Goal: Check status

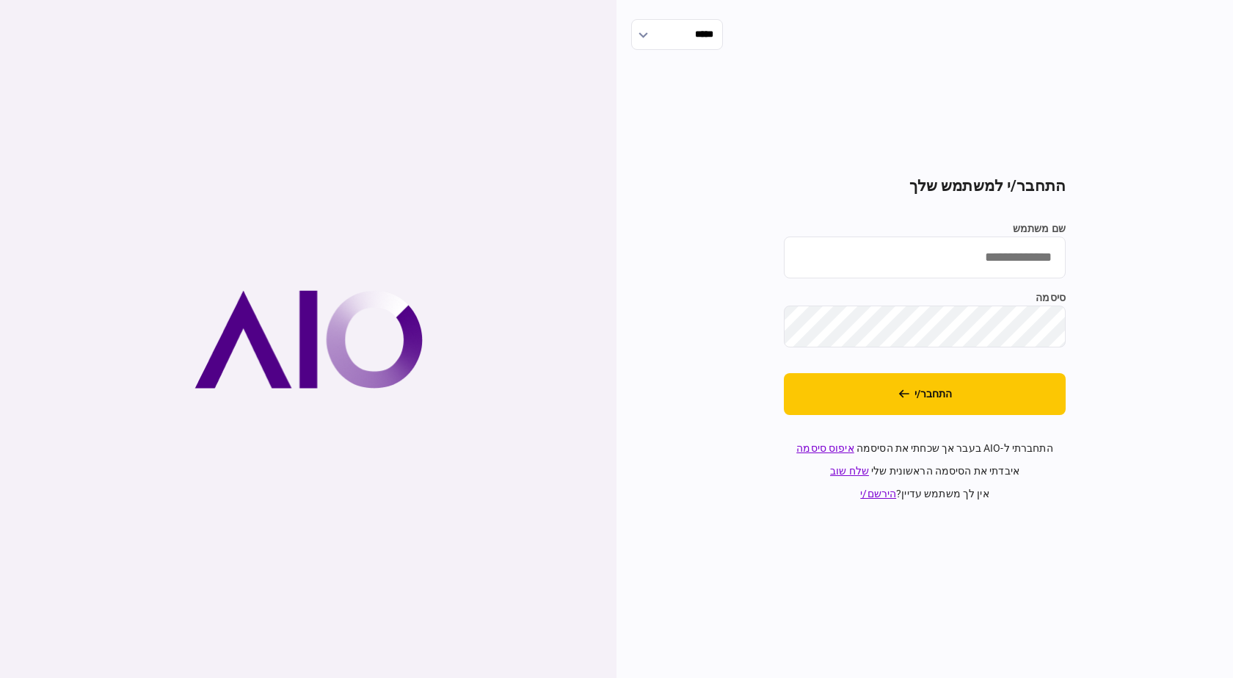
click at [700, 617] on div "***** התחבר/י למשתמש שלך שם משתמש סיסמה התחבר/י התחברתי ל-AIO בעבר אך שכחתי את …" at bounding box center [925, 339] width 617 height 678
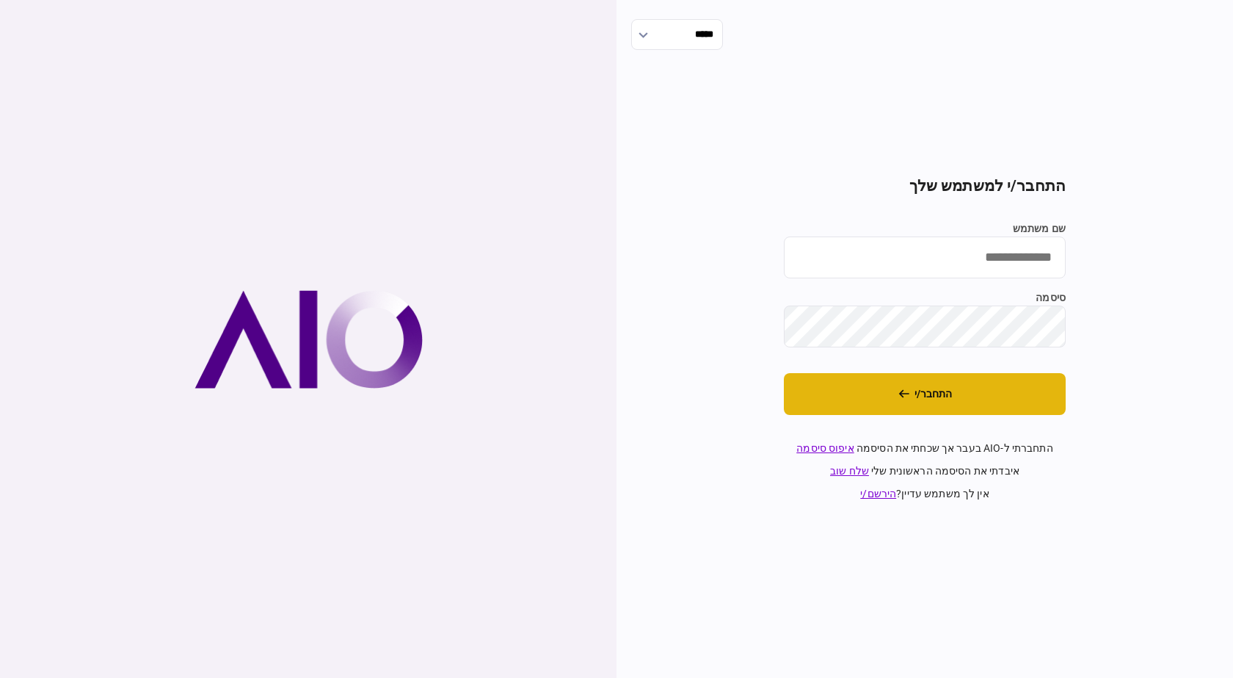
click at [927, 407] on button "התחבר/י" at bounding box center [925, 394] width 282 height 42
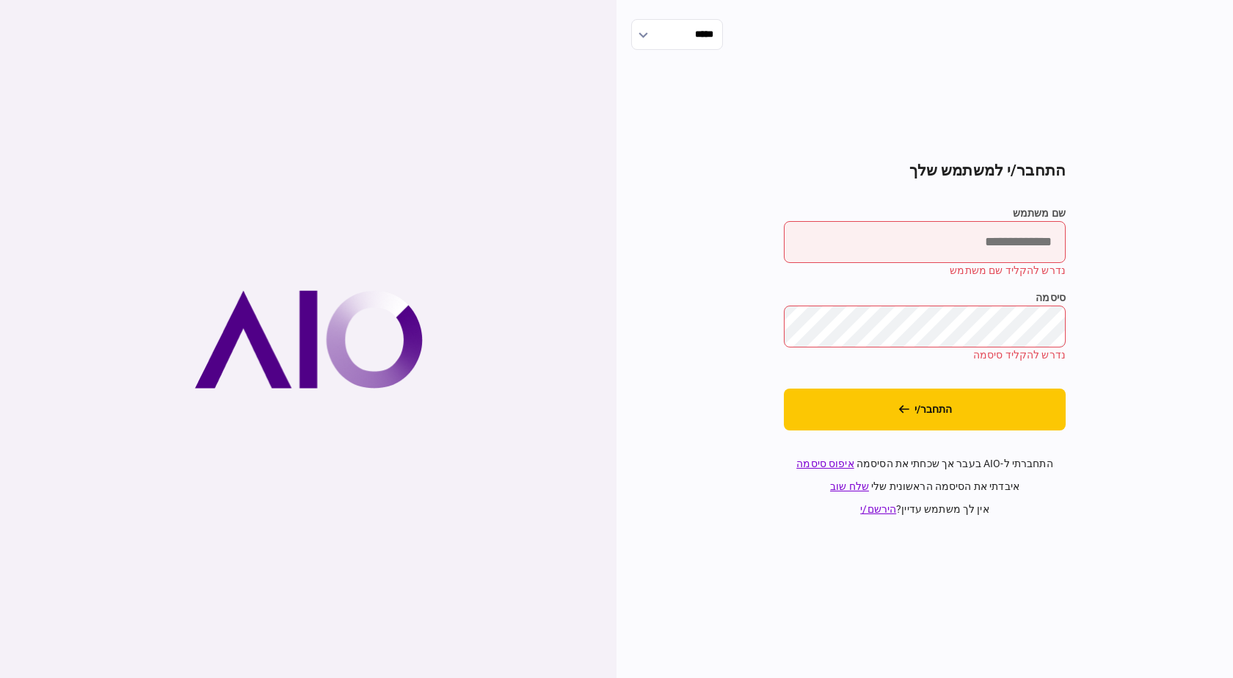
click at [908, 243] on input "שם משתמש" at bounding box center [925, 242] width 282 height 42
type input "******"
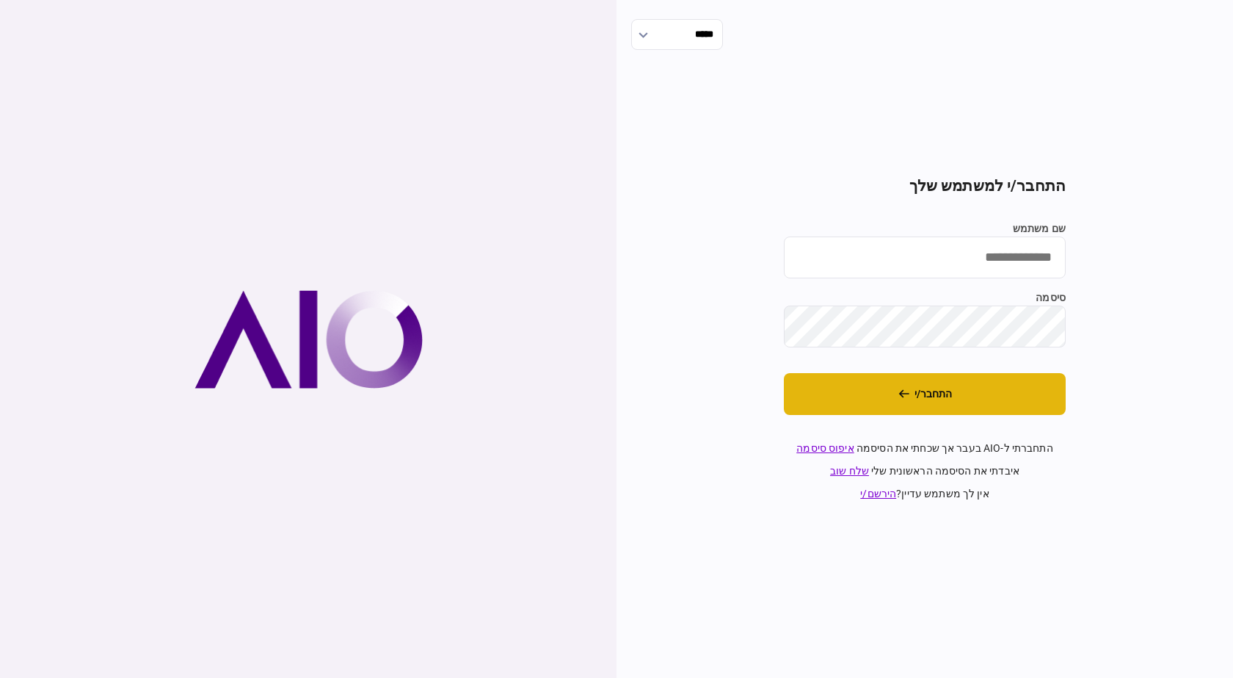
click at [893, 400] on button "התחבר/י" at bounding box center [925, 394] width 282 height 42
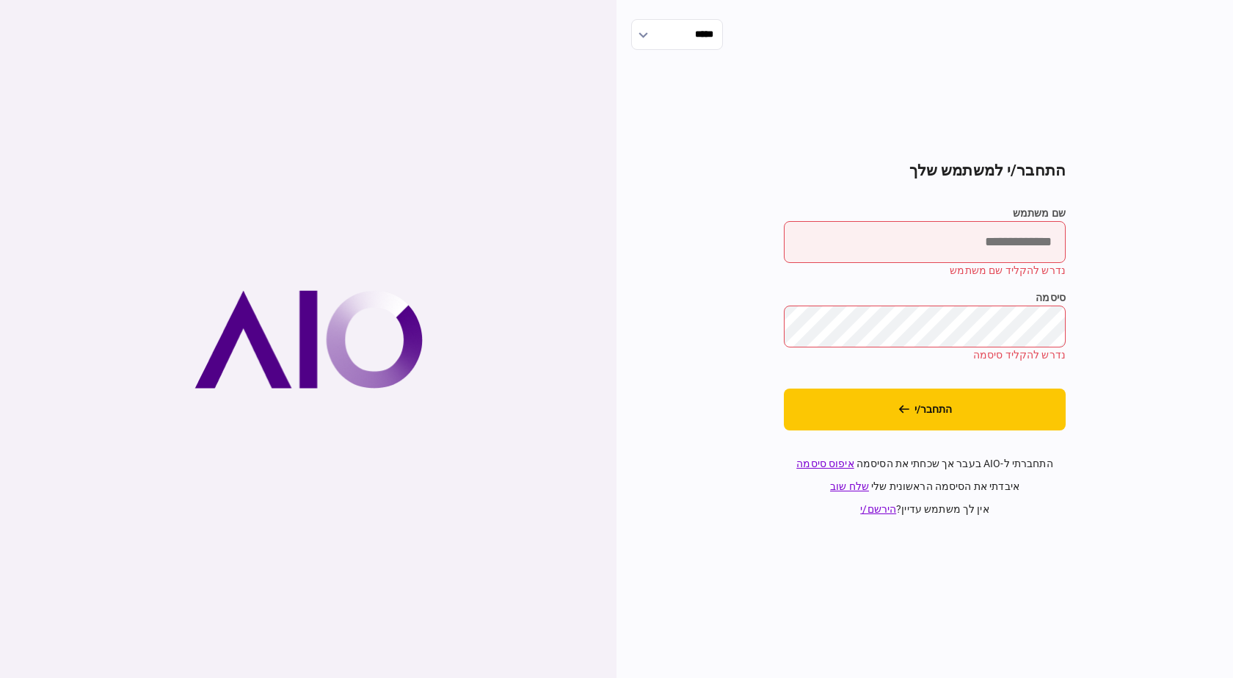
click at [946, 238] on input "שם משתמש" at bounding box center [925, 242] width 282 height 42
type input "******"
click at [832, 461] on link "איפוס סיסמה" at bounding box center [825, 463] width 57 height 12
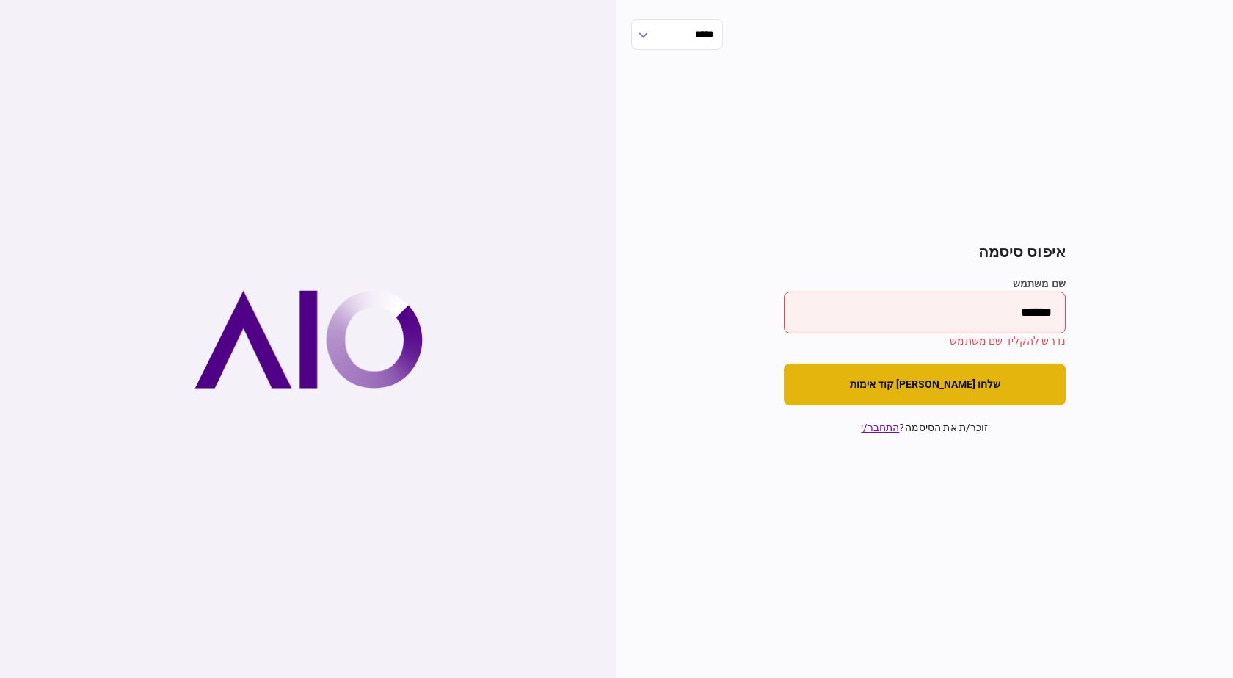
click at [967, 379] on button "שלחו לי קוד אימות" at bounding box center [925, 384] width 282 height 42
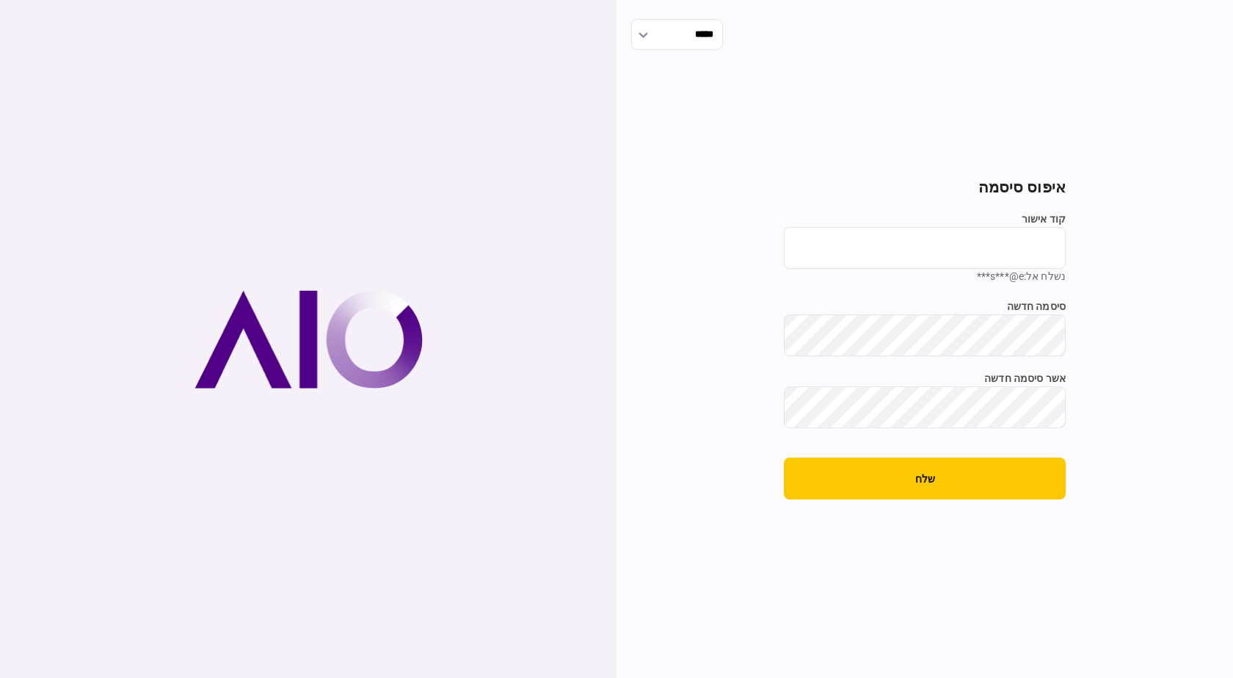
click at [978, 257] on input "קוד אישור" at bounding box center [925, 248] width 282 height 42
type input "******"
click at [978, 480] on button "שלח" at bounding box center [925, 478] width 282 height 42
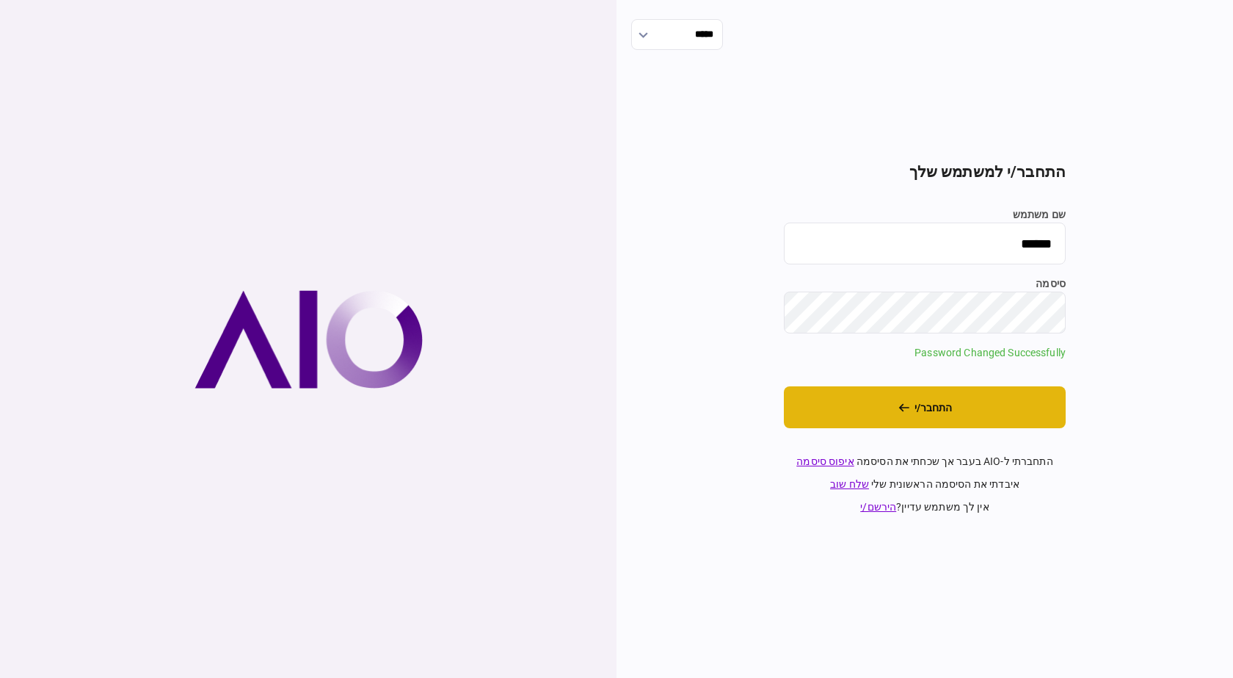
click at [964, 424] on button "התחבר/י" at bounding box center [925, 407] width 282 height 42
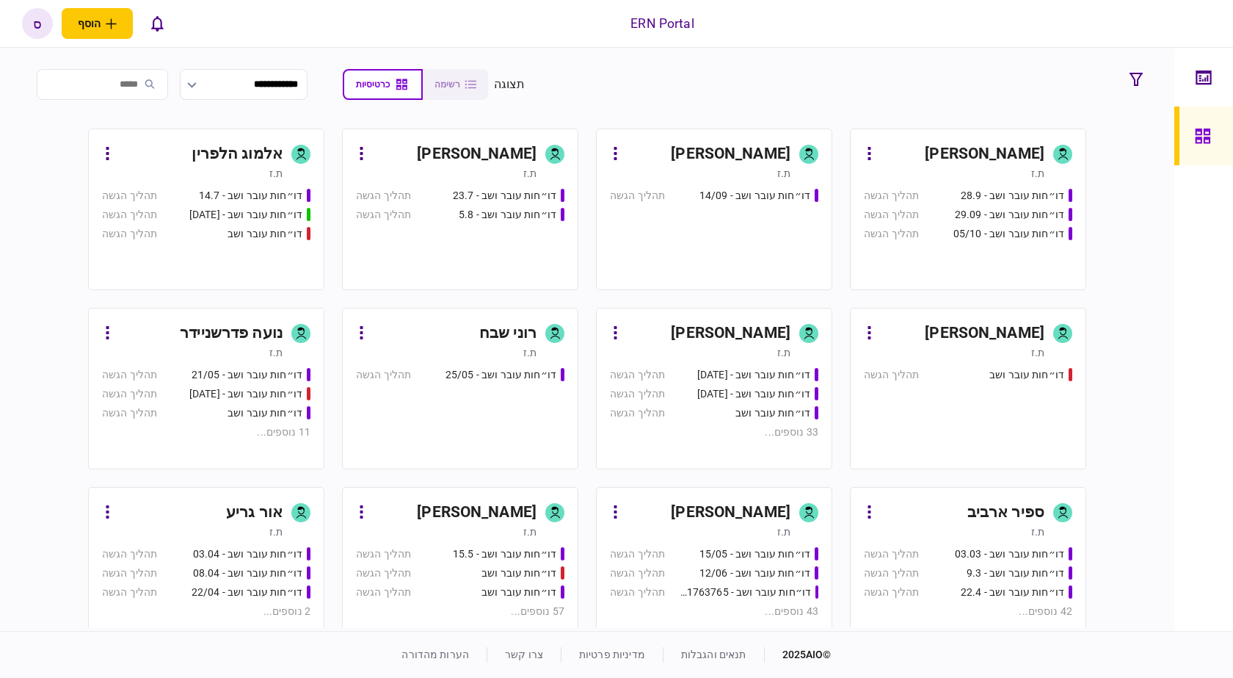
click at [1016, 506] on div "ספיר ארביב" at bounding box center [1006, 512] width 77 height 23
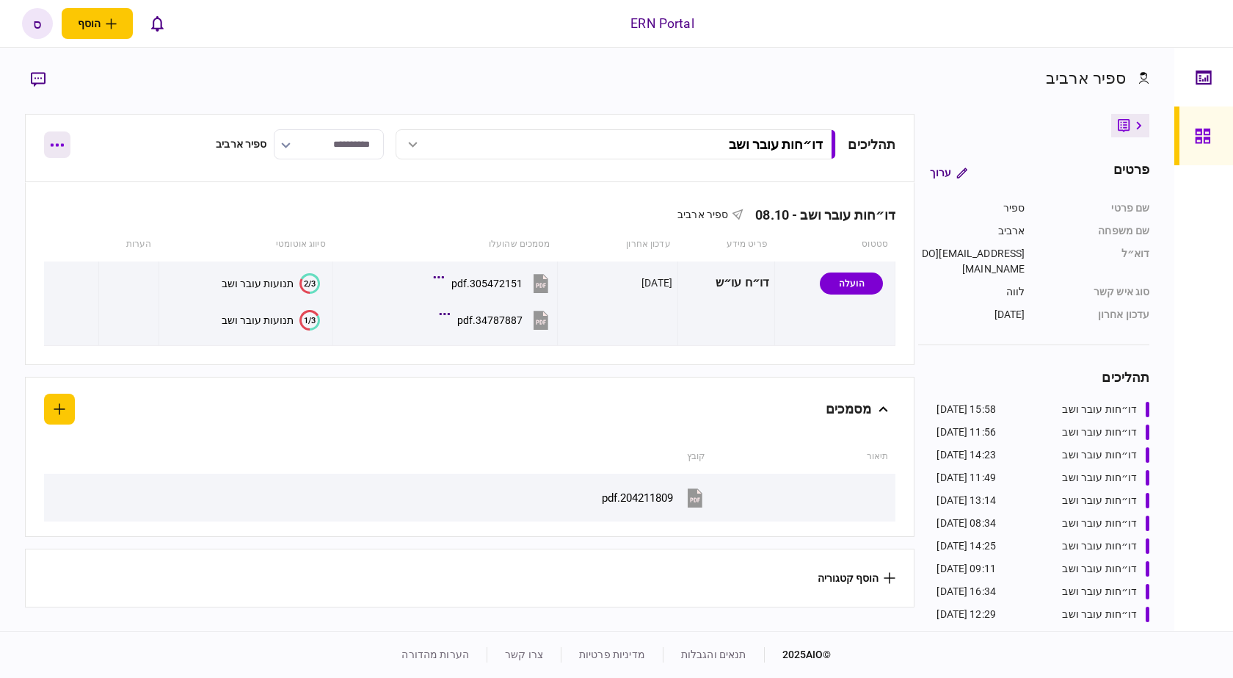
click at [52, 150] on button "button" at bounding box center [57, 144] width 26 height 26
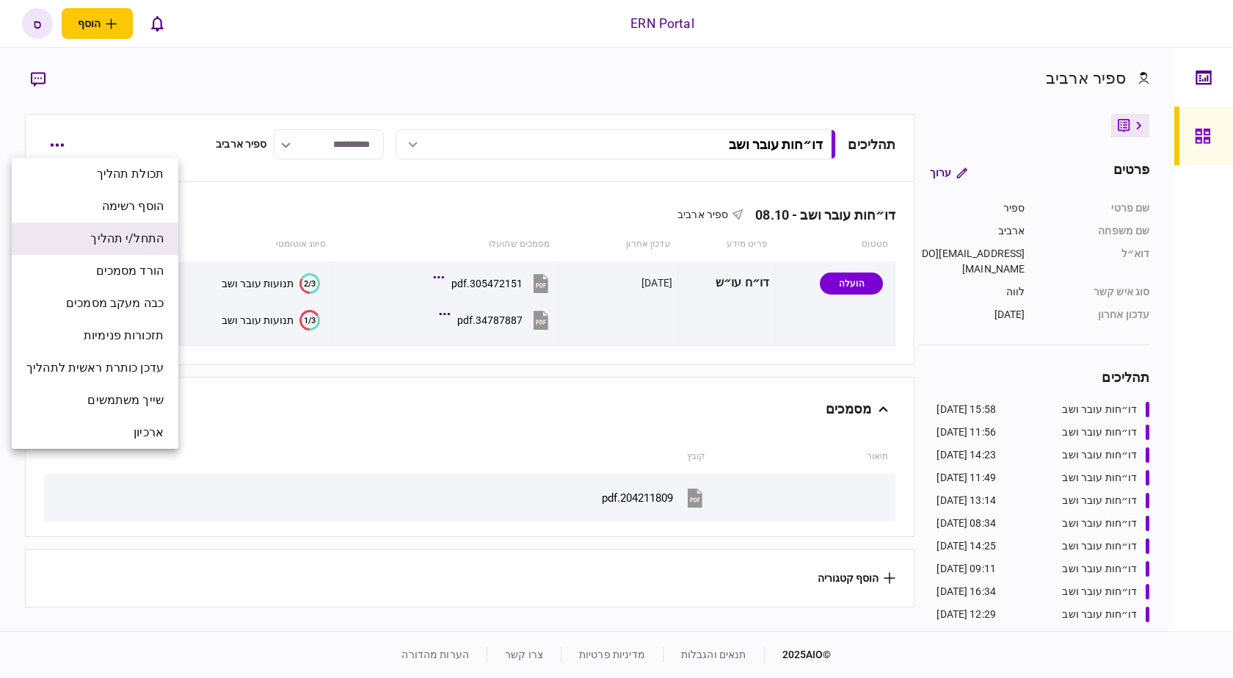
click at [112, 249] on li "התחל/י תהליך" at bounding box center [95, 238] width 167 height 32
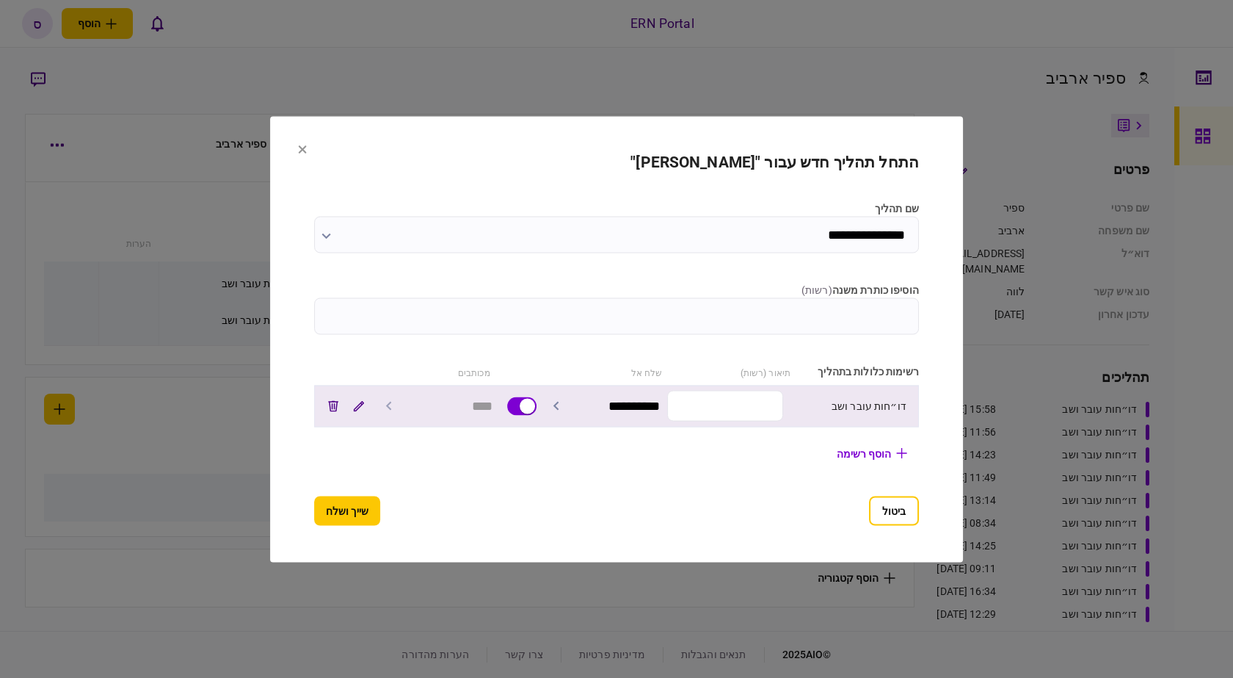
click at [746, 393] on input "text" at bounding box center [725, 406] width 116 height 31
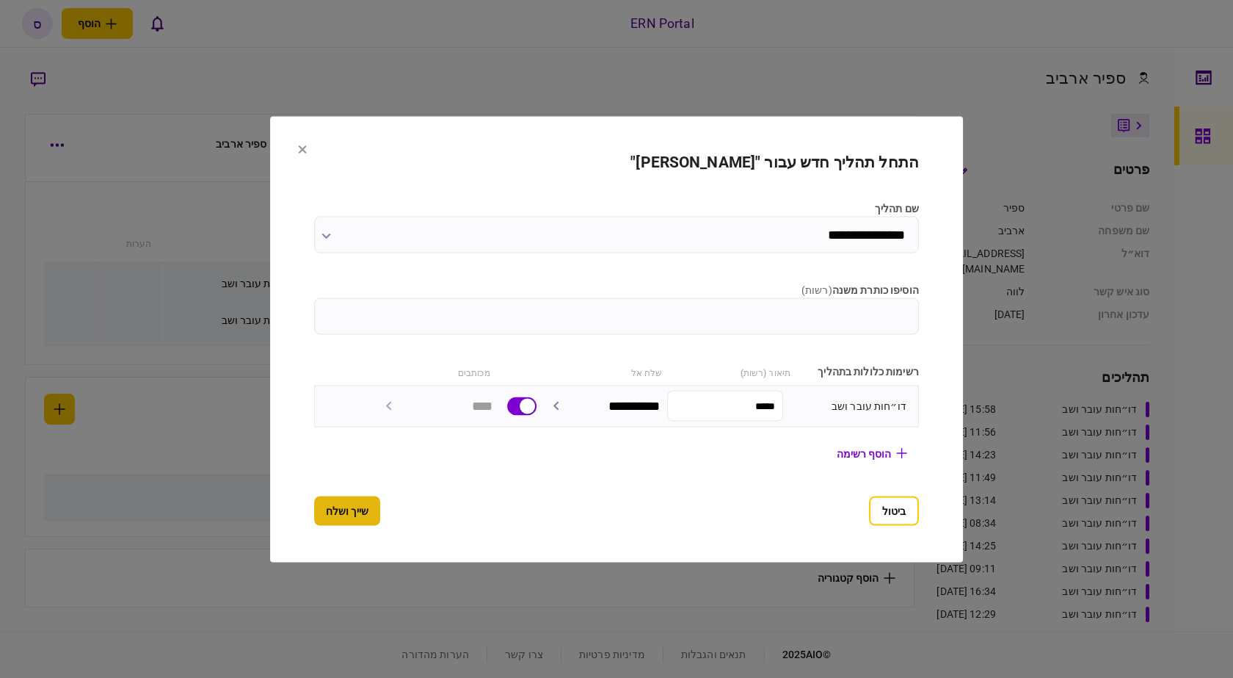
type input "*****"
click at [333, 512] on button "שייך ושלח" at bounding box center [347, 510] width 66 height 29
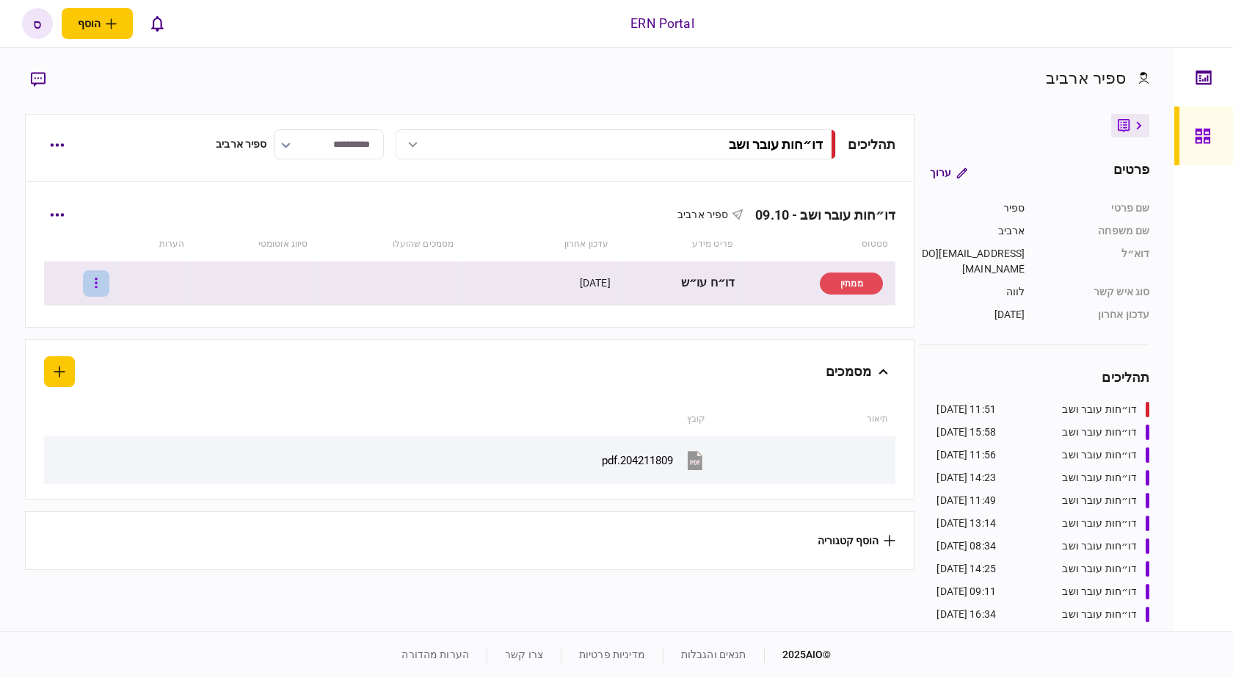
click at [109, 278] on button "button" at bounding box center [96, 283] width 26 height 26
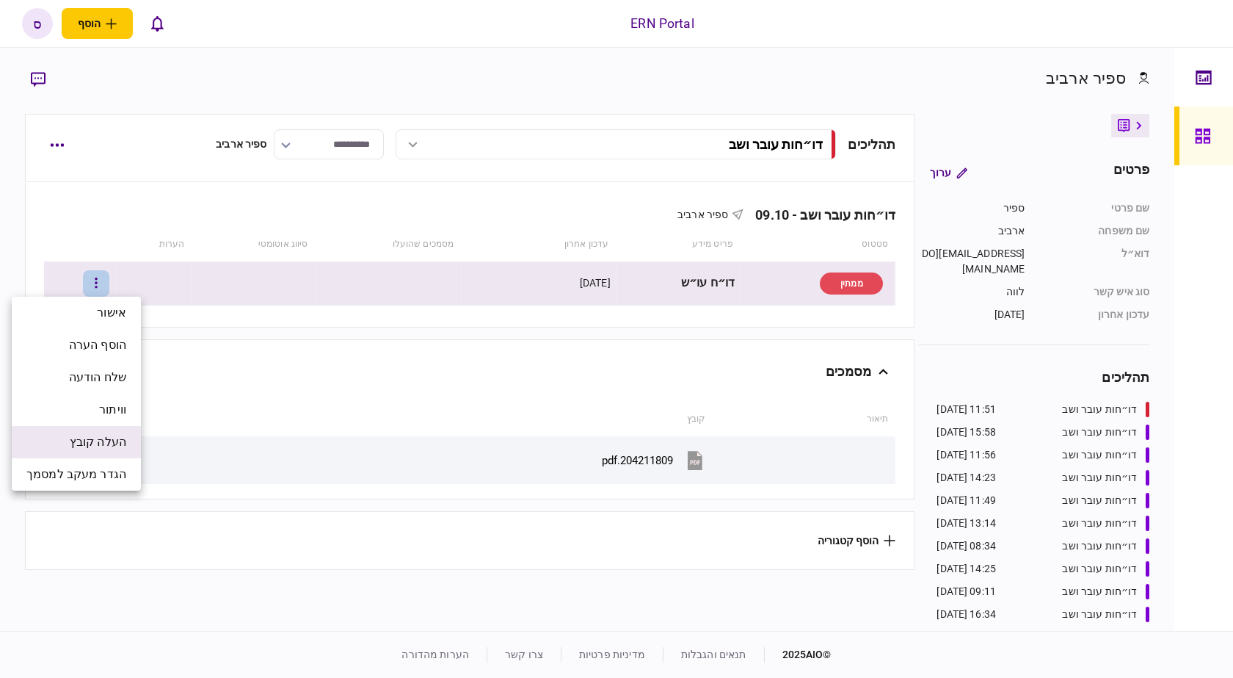
click at [72, 450] on span "העלה קובץ" at bounding box center [98, 442] width 57 height 18
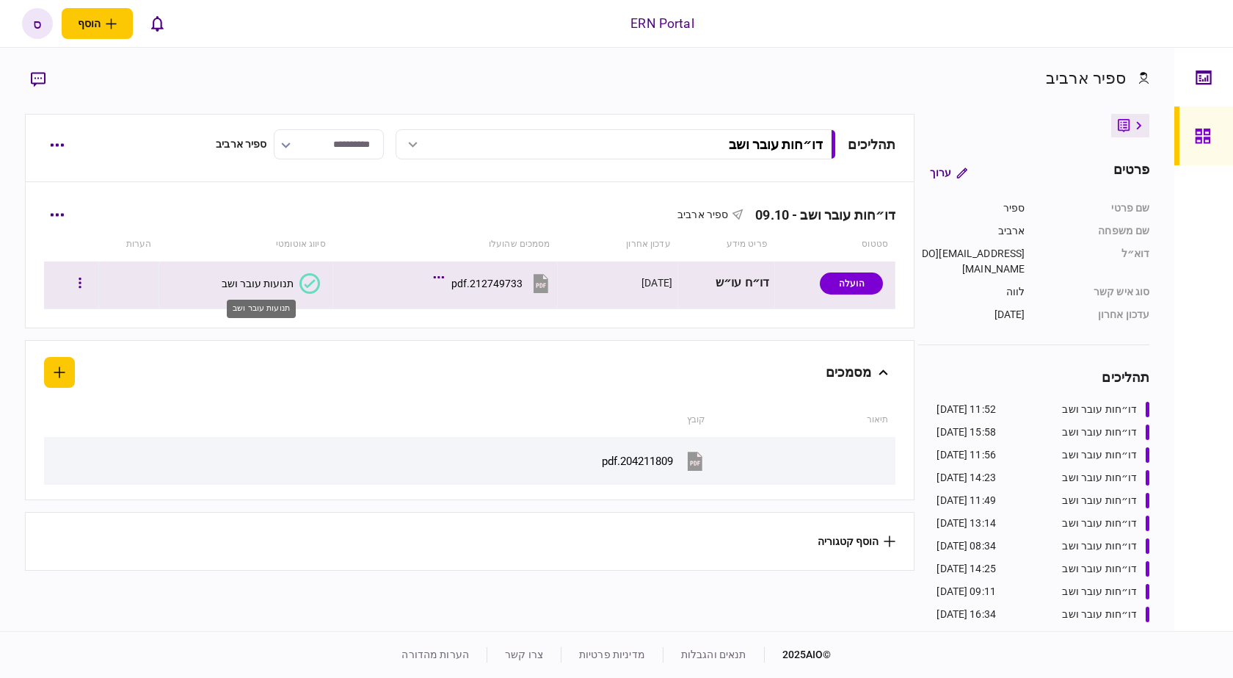
click at [288, 291] on div "תנועות עובר ושב" at bounding box center [261, 304] width 72 height 30
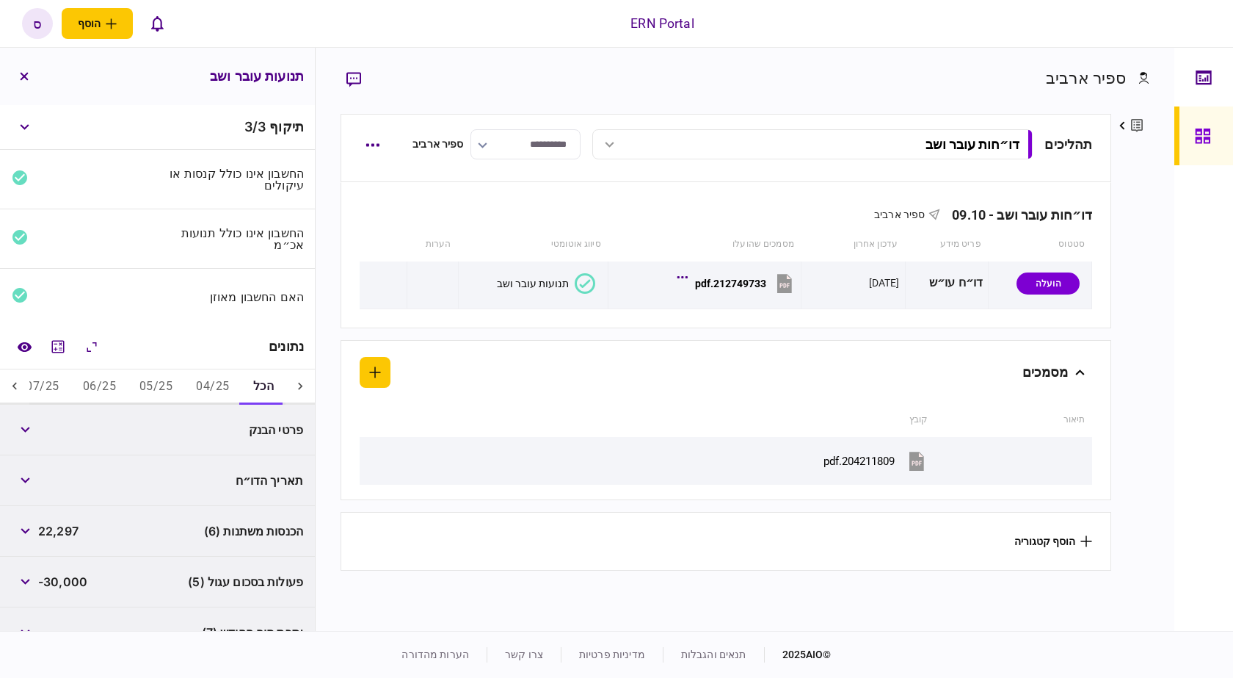
click at [69, 388] on button "07/25" at bounding box center [42, 386] width 57 height 35
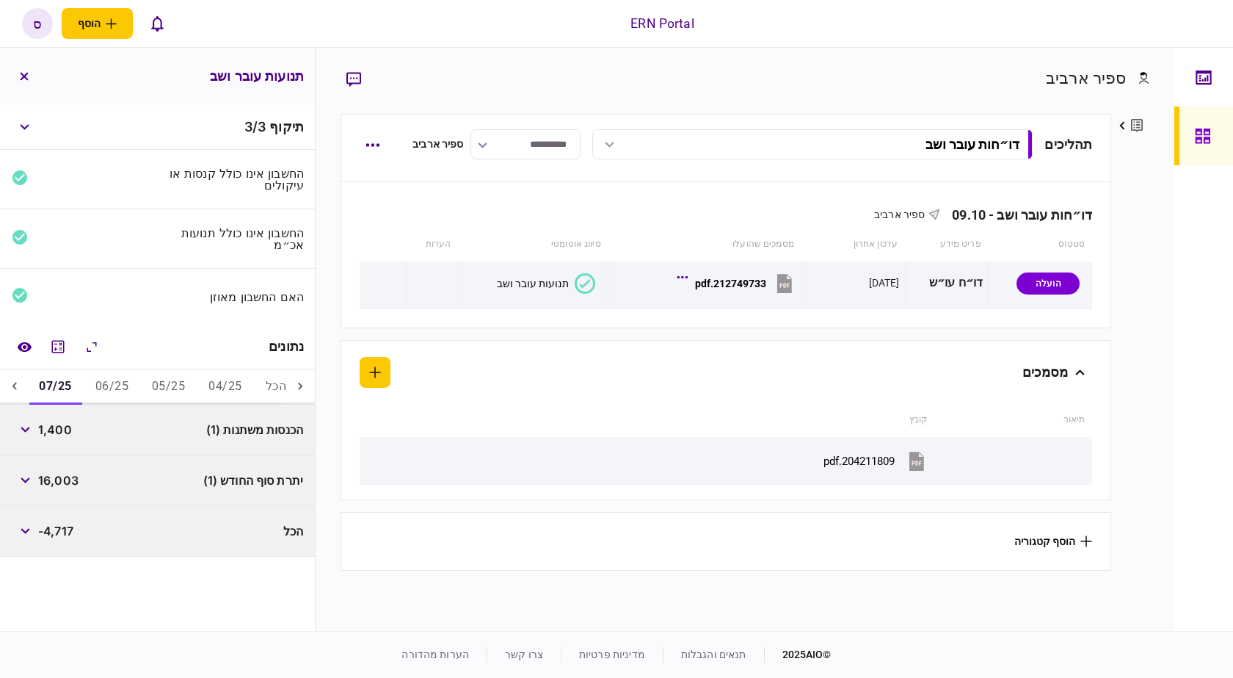
scroll to position [0, -15]
click at [26, 363] on div "נתונים" at bounding box center [157, 347] width 315 height 45
click at [23, 339] on button "השוואה למסמך" at bounding box center [24, 346] width 26 height 26
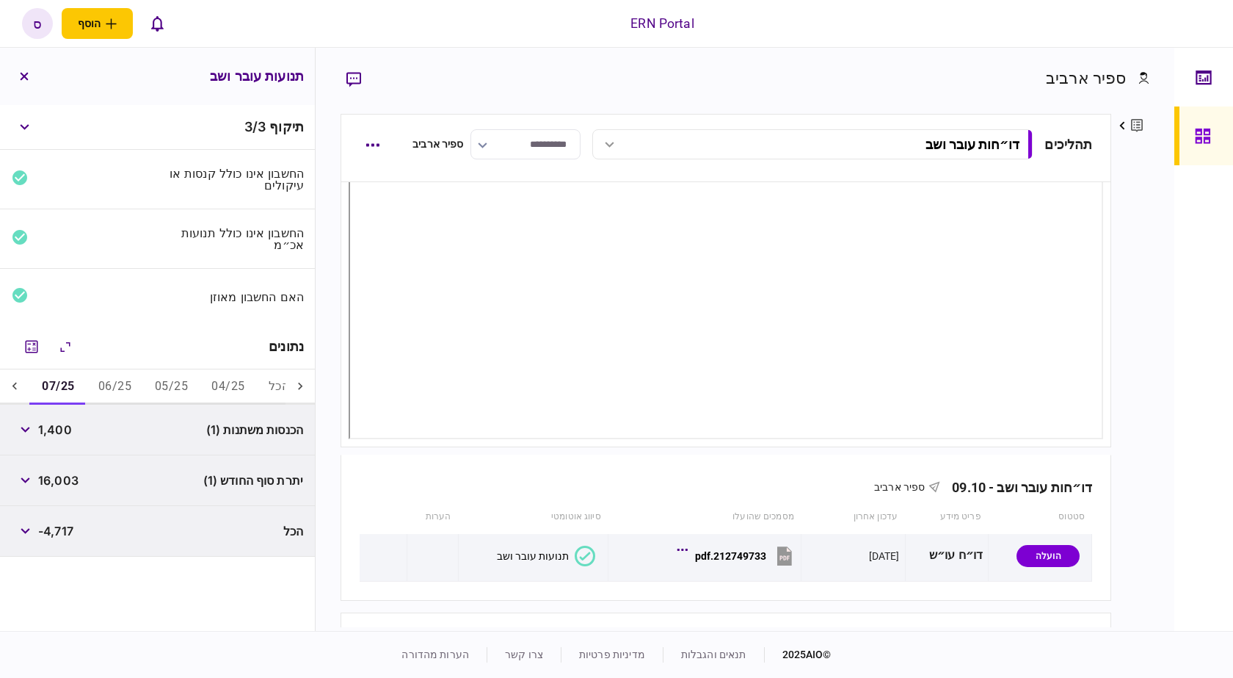
scroll to position [136, 0]
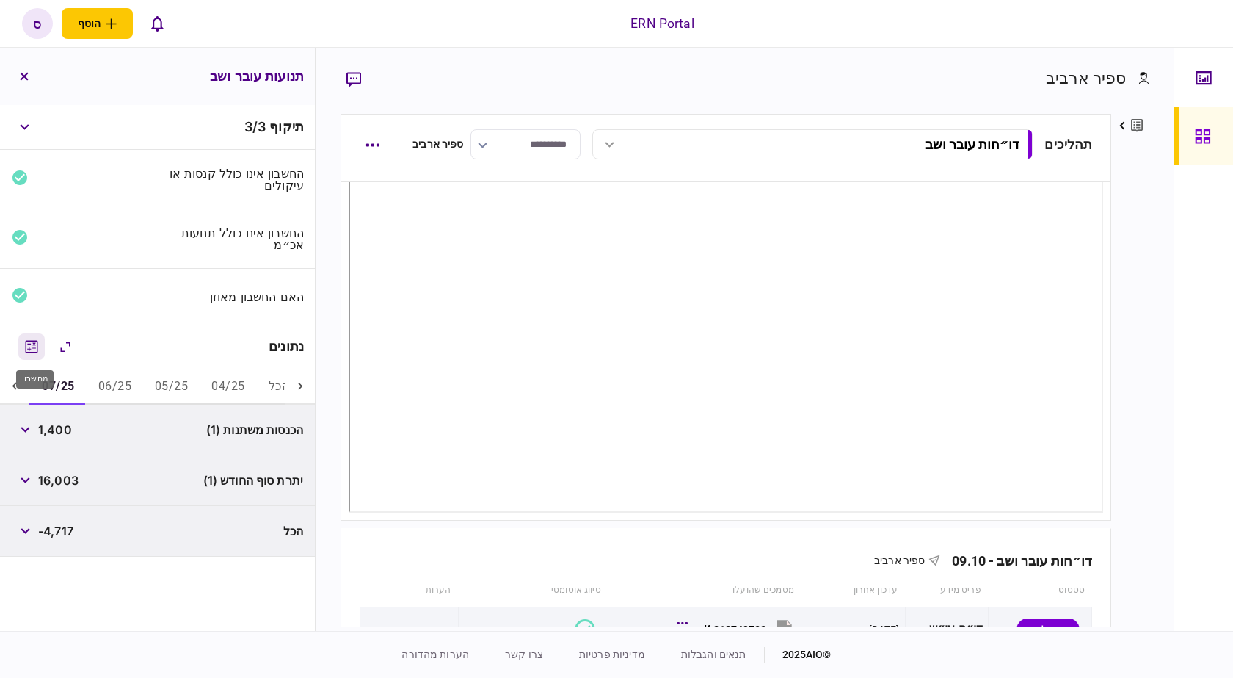
click at [37, 358] on button "מחשבון" at bounding box center [31, 346] width 26 height 26
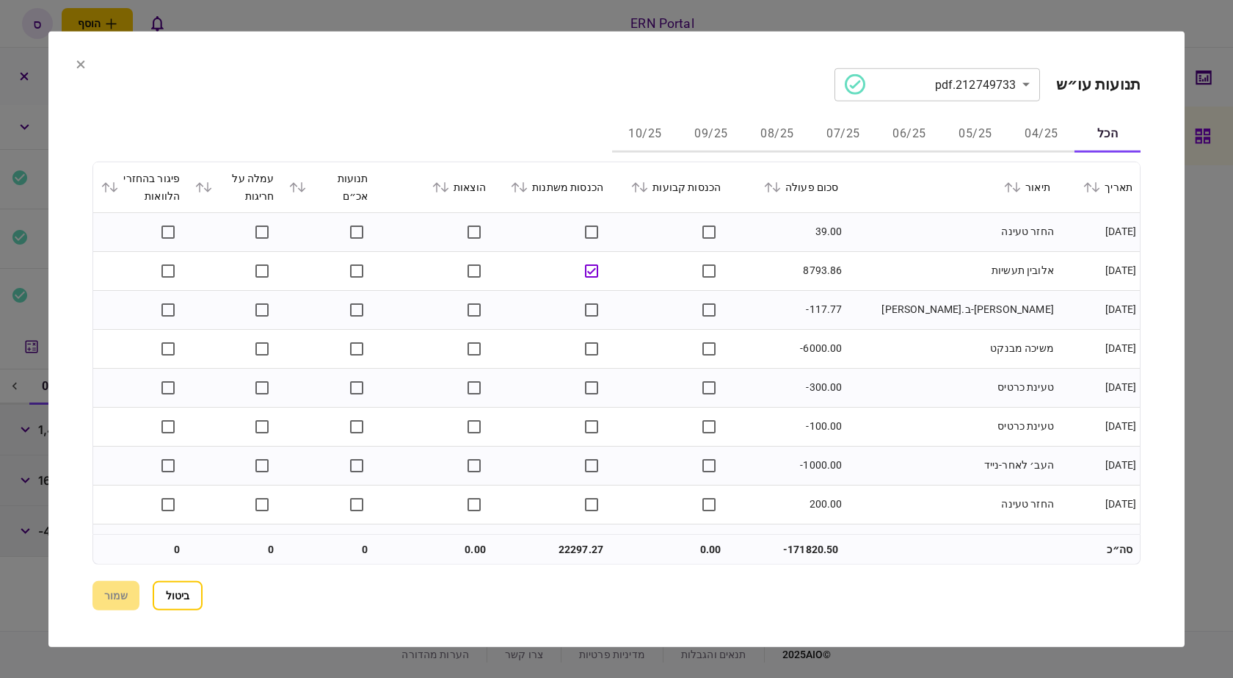
click at [841, 128] on button "07/25" at bounding box center [844, 134] width 66 height 35
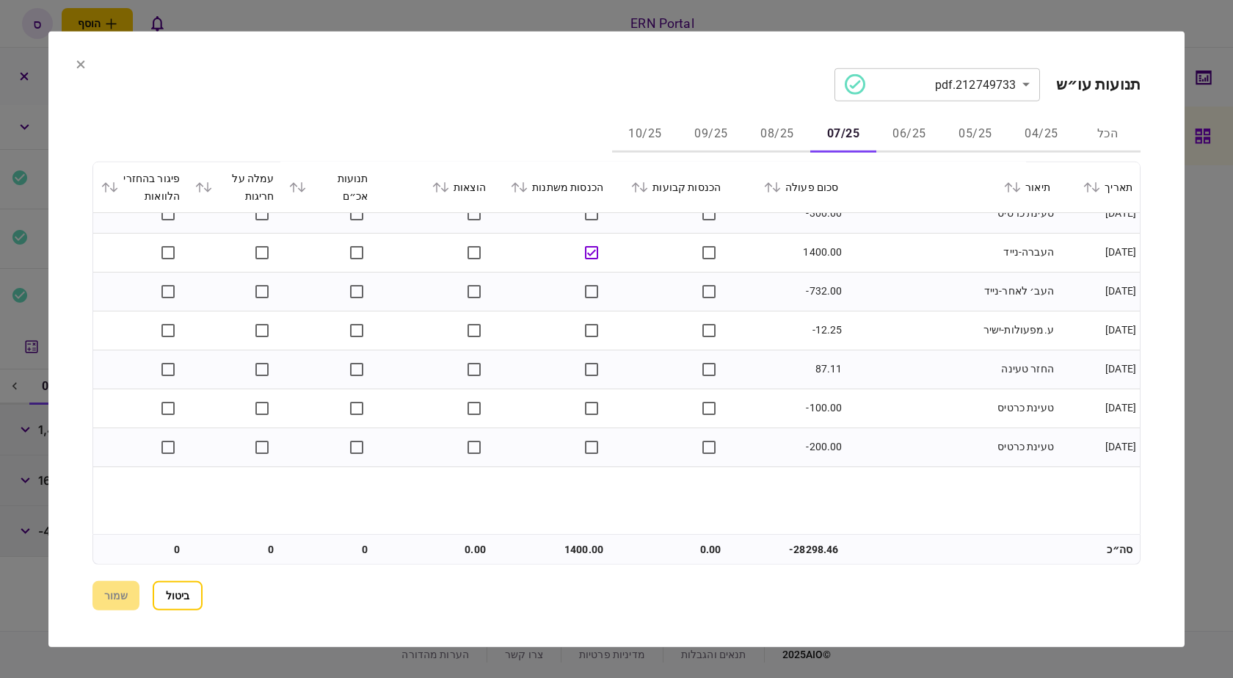
scroll to position [0, 0]
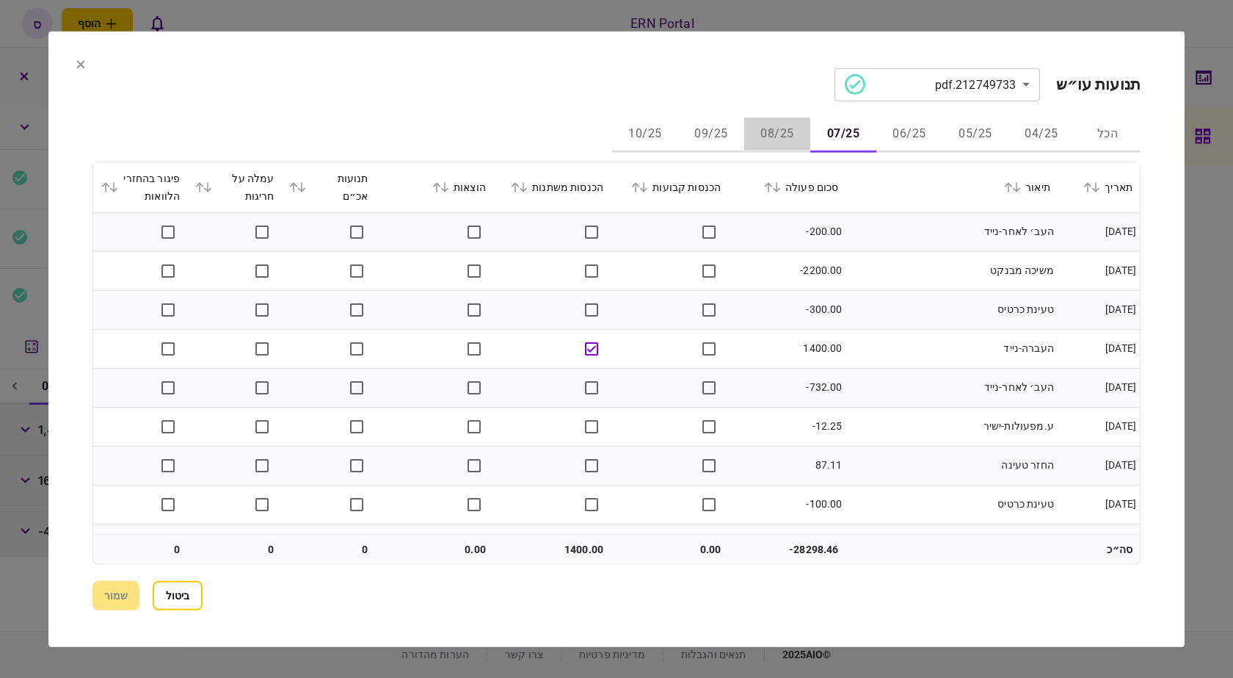
click at [789, 137] on button "08/25" at bounding box center [777, 134] width 66 height 35
click at [722, 144] on button "09/25" at bounding box center [711, 134] width 66 height 35
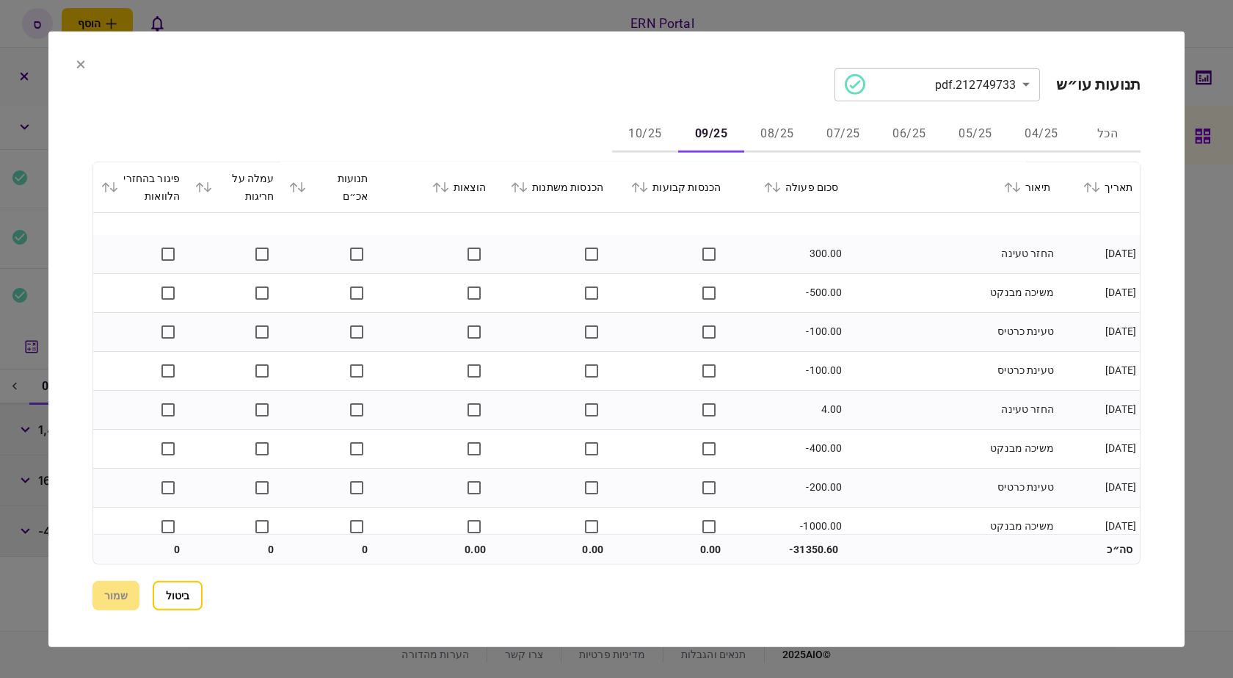
scroll to position [420, 0]
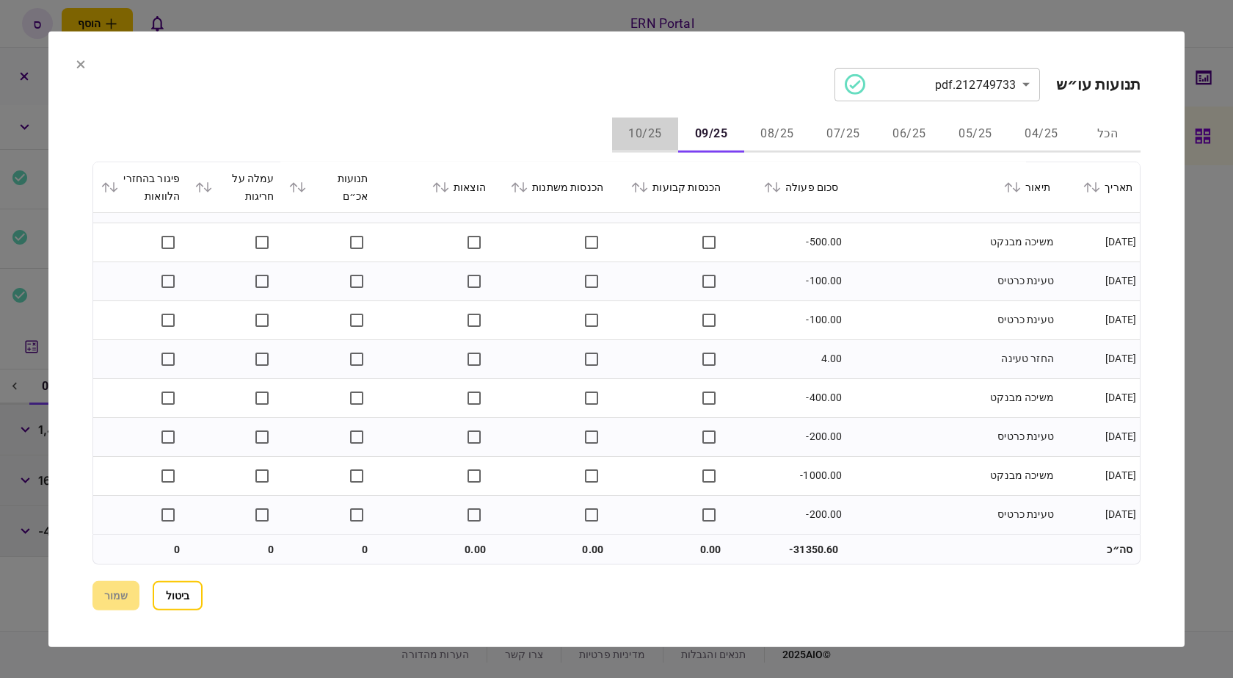
click at [623, 130] on button "10/25" at bounding box center [645, 134] width 66 height 35
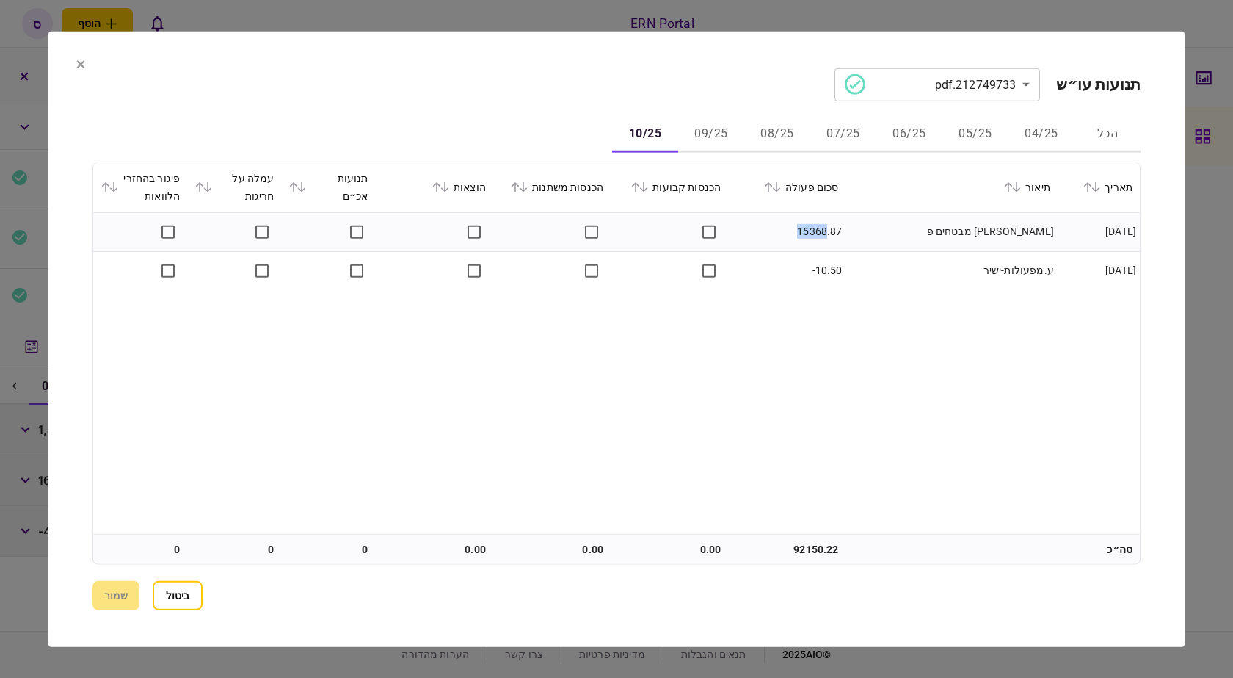
drag, startPoint x: 794, startPoint y: 231, endPoint x: 827, endPoint y: 229, distance: 32.3
click at [827, 229] on td "15368.87" at bounding box center [786, 231] width 117 height 39
copy td "15368"
click at [349, 612] on section "**********" at bounding box center [616, 338] width 1137 height 615
click at [173, 587] on button "ביטול" at bounding box center [178, 595] width 50 height 29
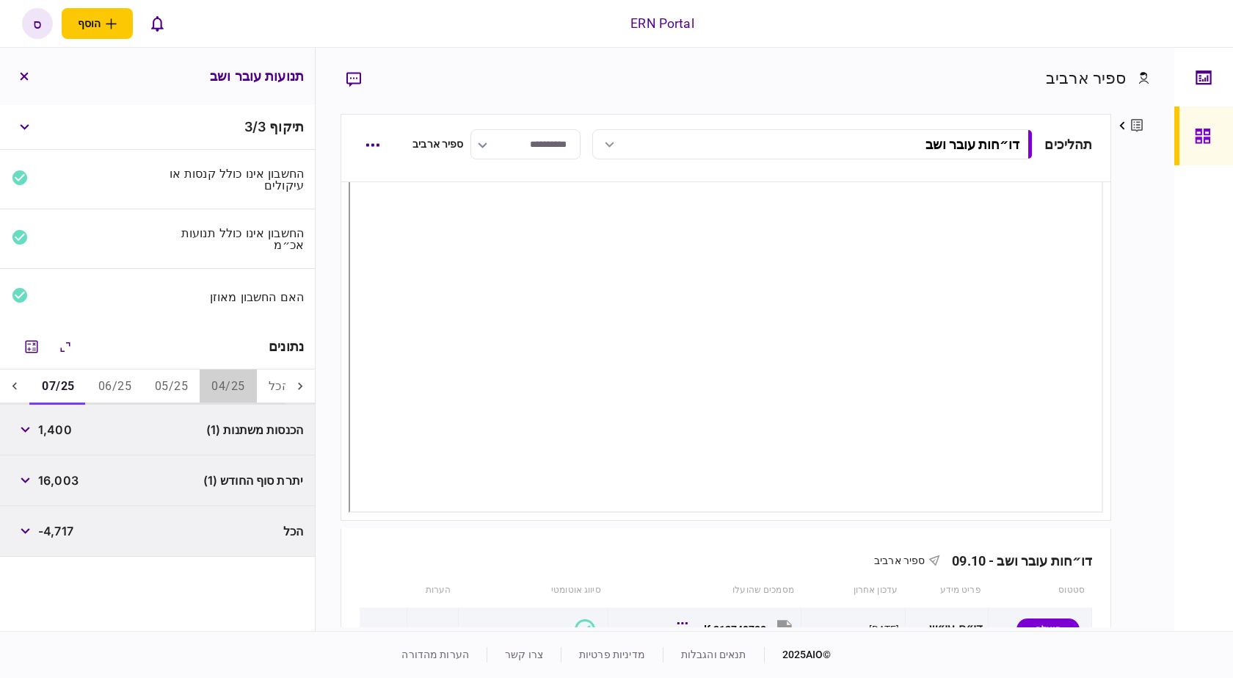
click at [220, 386] on button "04/25" at bounding box center [228, 386] width 57 height 35
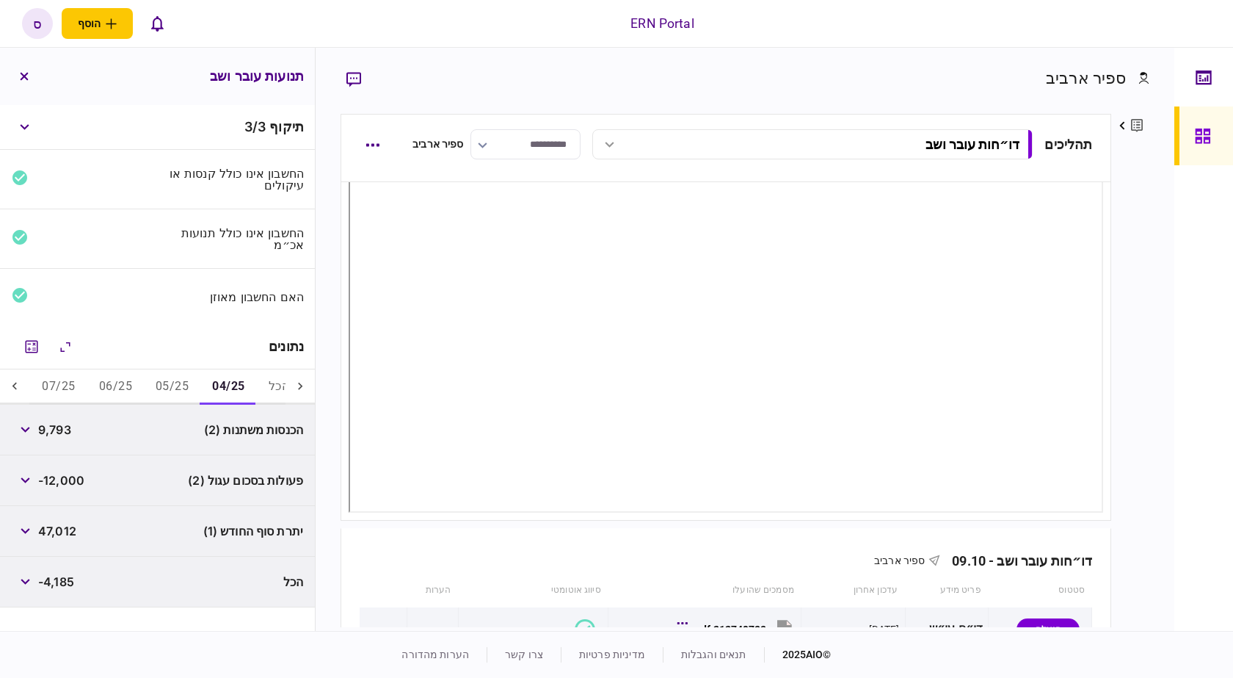
click at [167, 391] on button "05/25" at bounding box center [172, 386] width 57 height 35
click at [126, 390] on button "06/25" at bounding box center [115, 386] width 57 height 35
click at [76, 385] on button "07/25" at bounding box center [58, 386] width 57 height 35
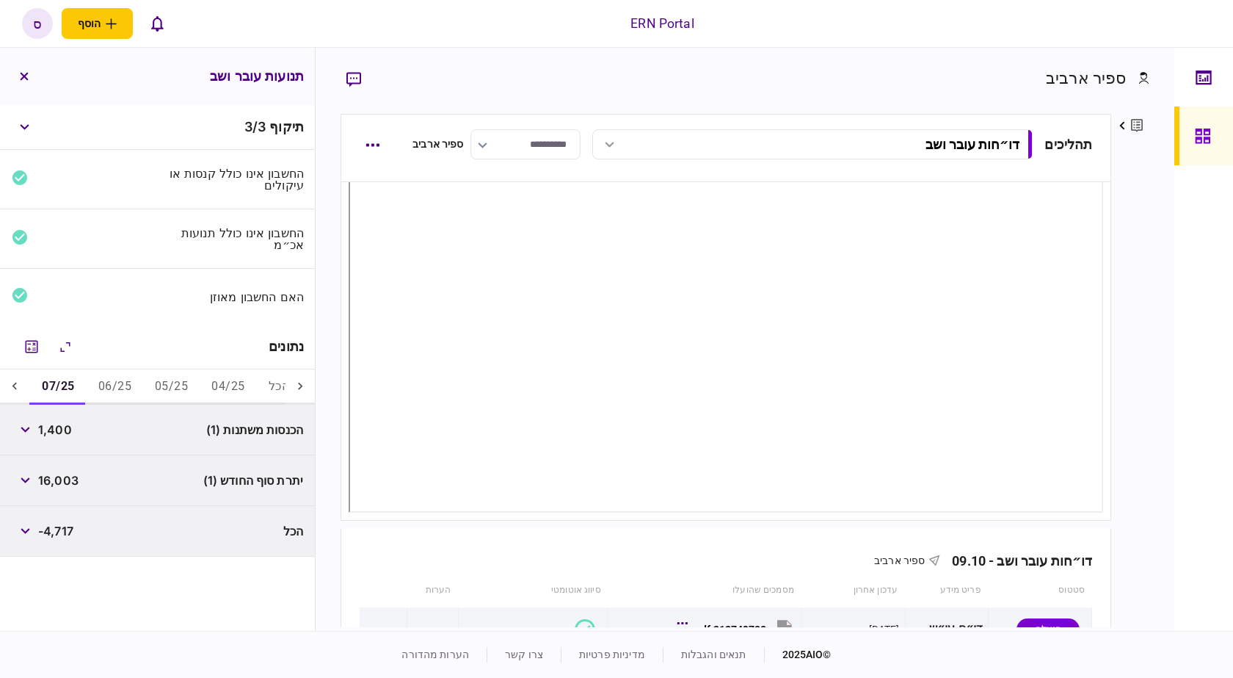
click at [74, 483] on span "16,003" at bounding box center [58, 480] width 40 height 18
copy span "16,003"
click at [133, 280] on div "האם החשבון מאוזן" at bounding box center [157, 297] width 315 height 56
click at [18, 383] on icon at bounding box center [14, 386] width 15 height 15
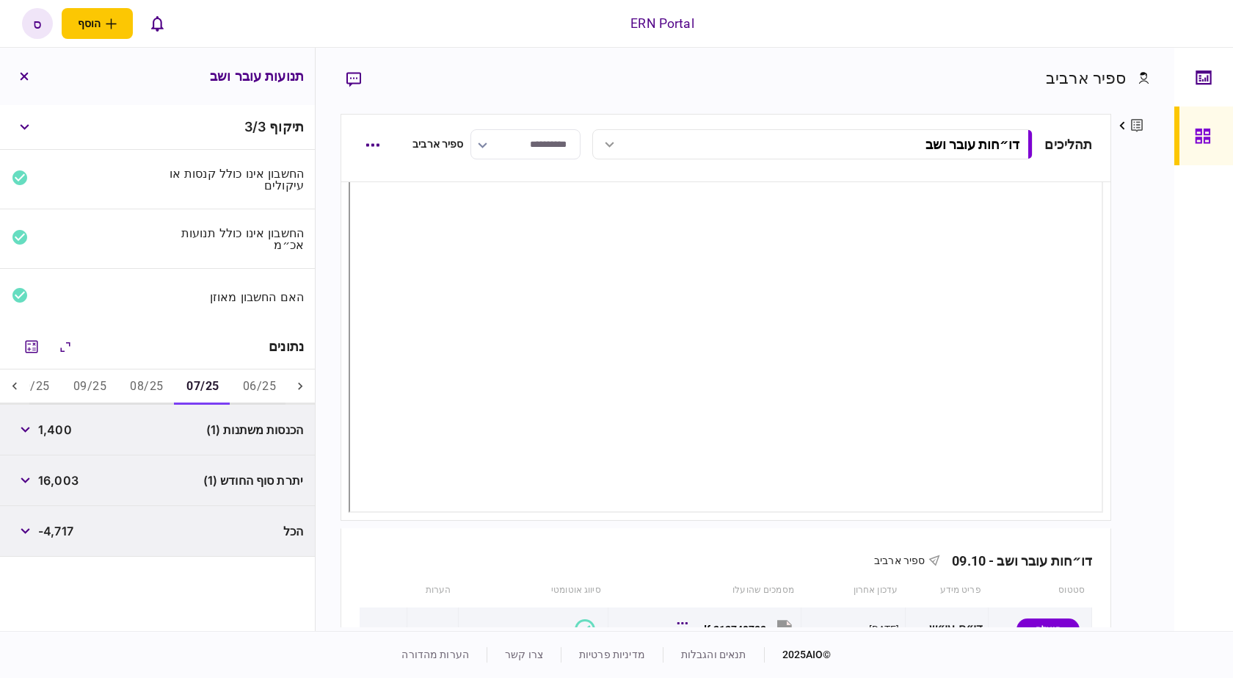
scroll to position [0, -185]
click at [189, 388] on button "08/25" at bounding box center [170, 386] width 57 height 35
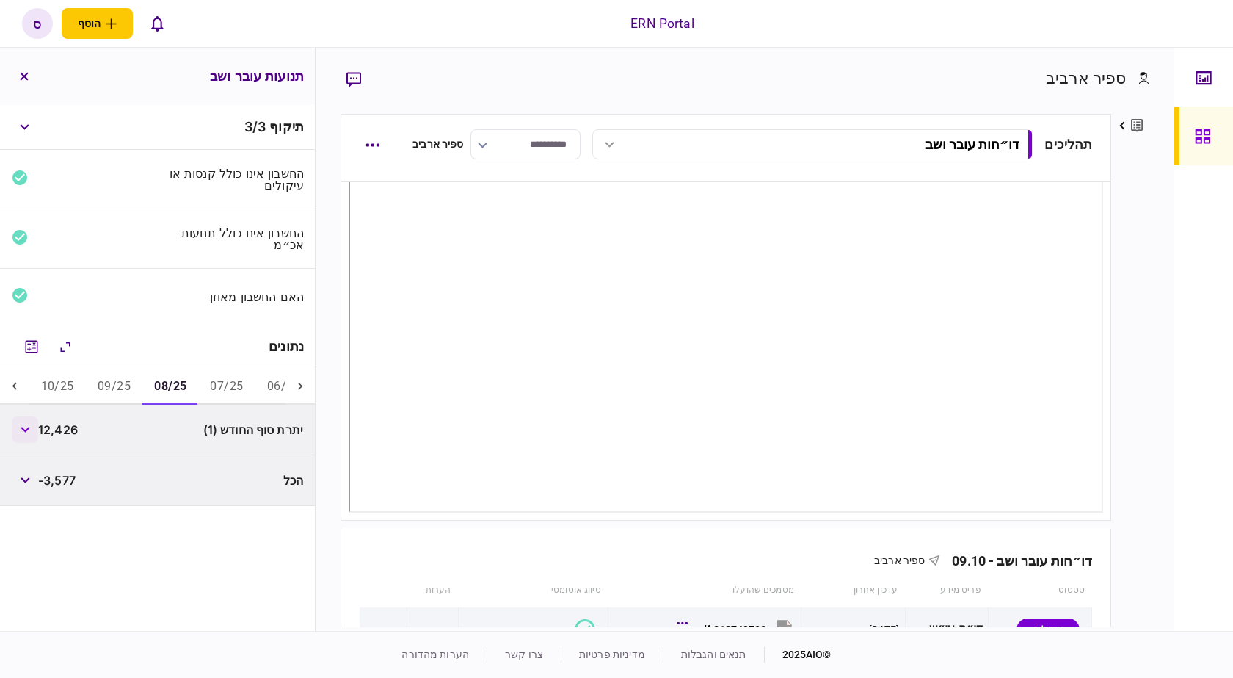
click at [33, 428] on button "button" at bounding box center [25, 429] width 26 height 26
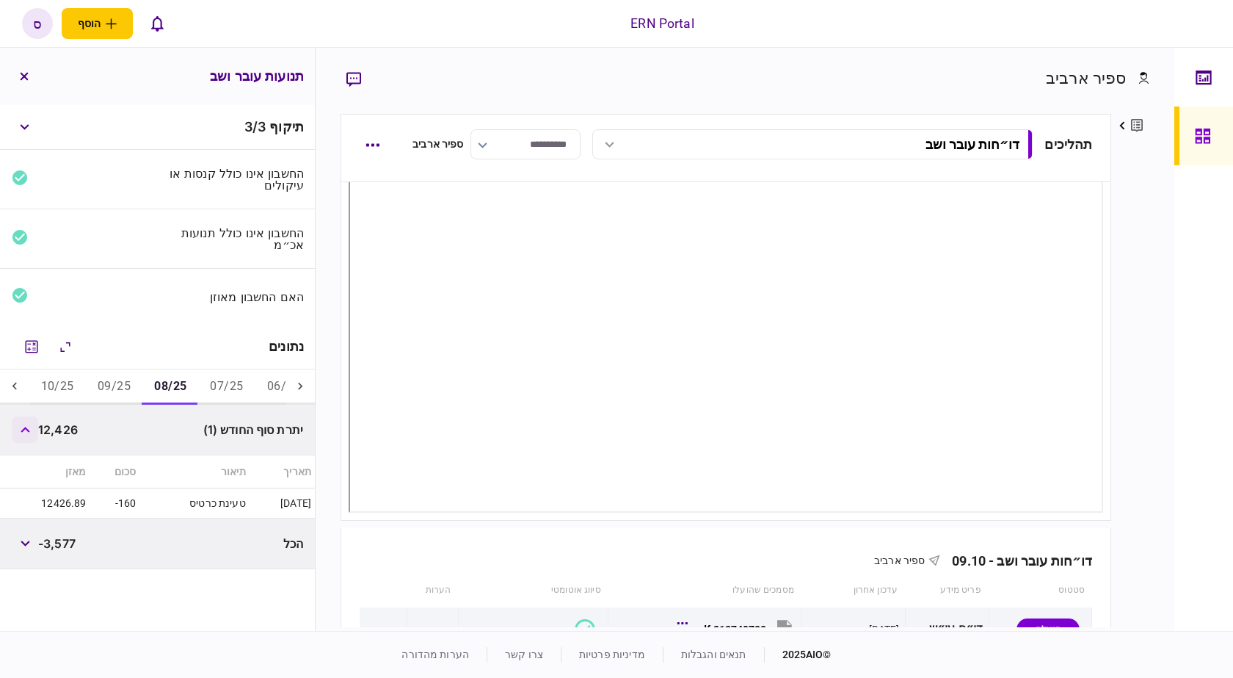
click at [33, 428] on button "button" at bounding box center [25, 429] width 26 height 26
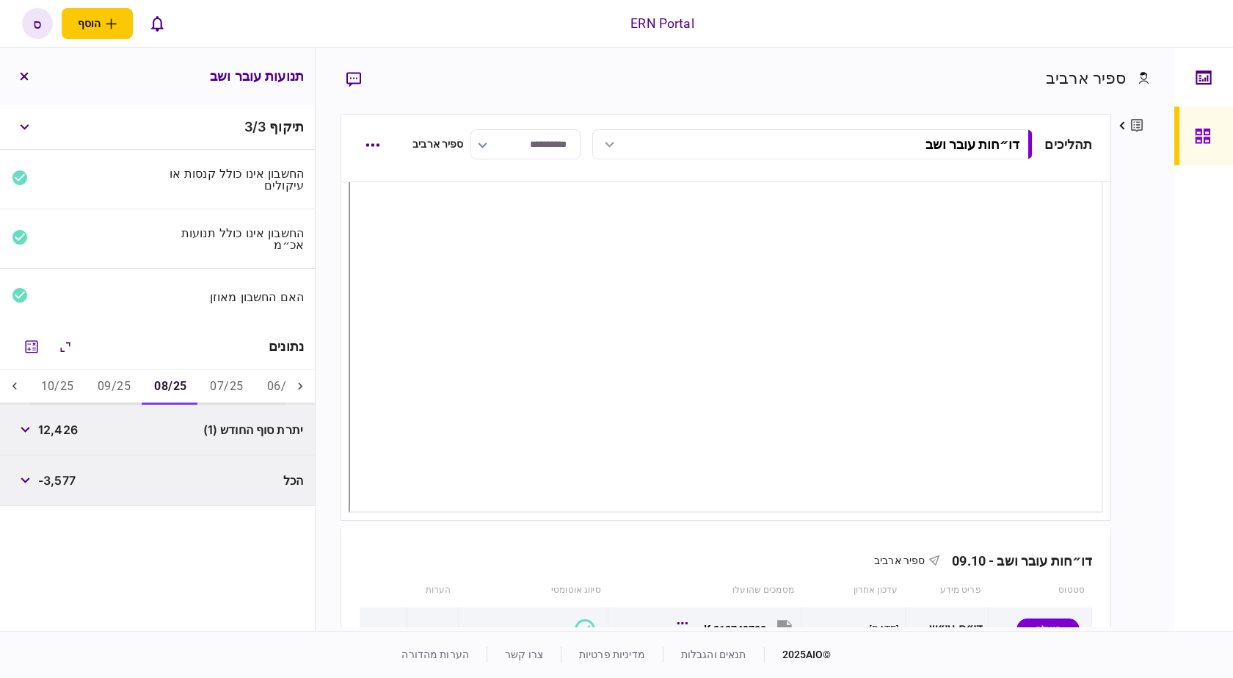
click at [71, 433] on span "12,426" at bounding box center [58, 430] width 40 height 18
copy span "12,426"
drag, startPoint x: 1134, startPoint y: 365, endPoint x: 1113, endPoint y: 379, distance: 24.8
click at [1134, 365] on div "פרטים ערוך שם פרטי [PERSON_NAME] שם משפחה [PERSON_NAME] דוא״ל [EMAIL_ADDRESS][D…" at bounding box center [1131, 370] width 38 height 513
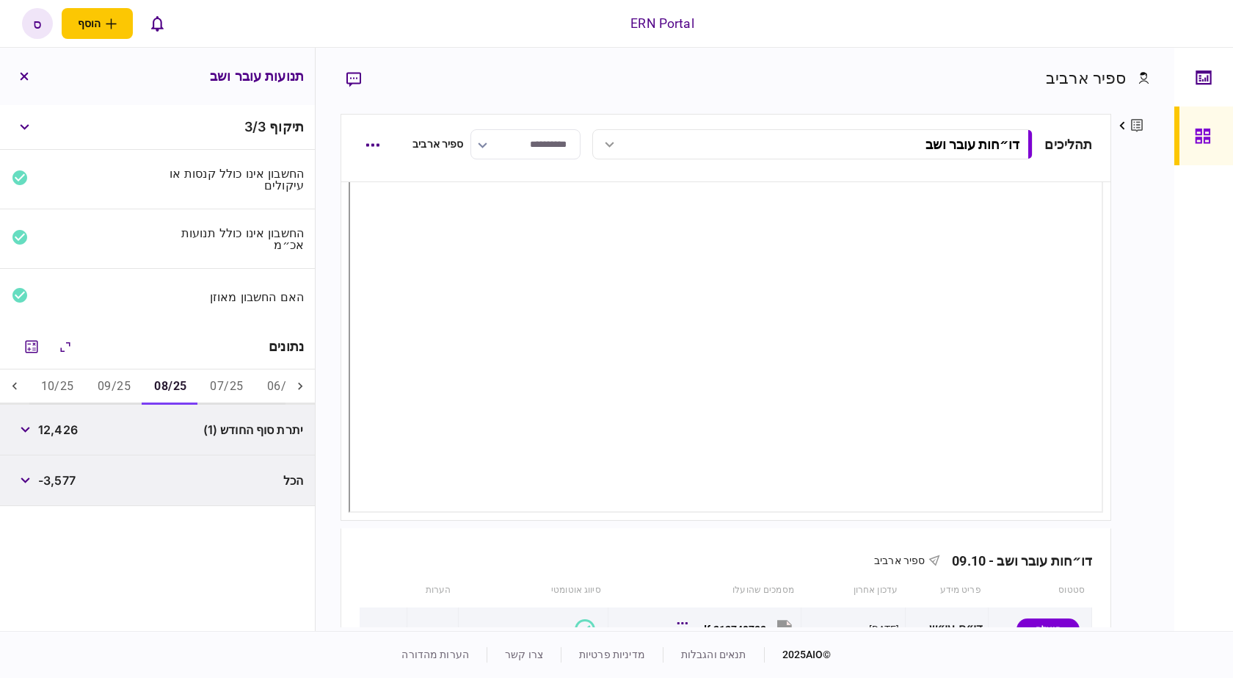
click at [126, 396] on button "09/25" at bounding box center [114, 386] width 57 height 35
click at [54, 435] on span "7,201" at bounding box center [53, 430] width 30 height 18
copy span "7,201"
click at [114, 575] on div "תיקוף 3 / 3 החשבון אינו כולל קנסות או עיקולים החשבון אינו כולל תנועות אכ״מ האם …" at bounding box center [157, 368] width 315 height 526
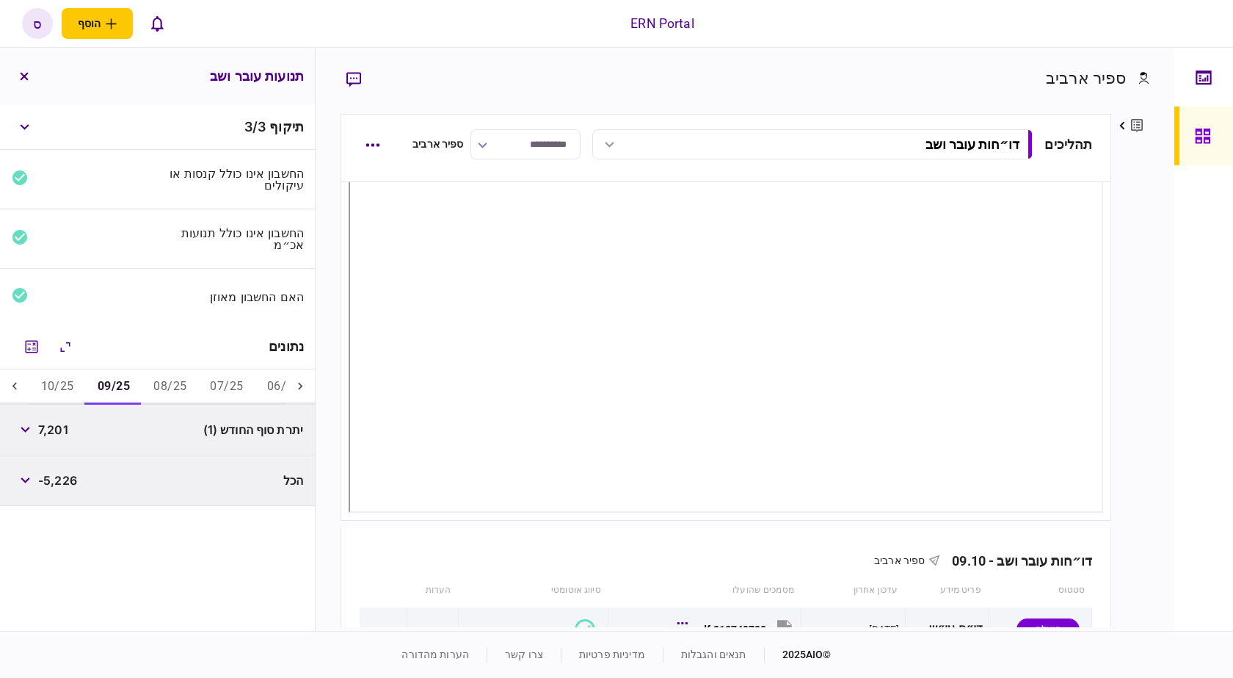
click at [57, 393] on button "10/25" at bounding box center [57, 386] width 57 height 35
click at [55, 428] on span "22,560" at bounding box center [59, 430] width 42 height 18
copy span "22,560"
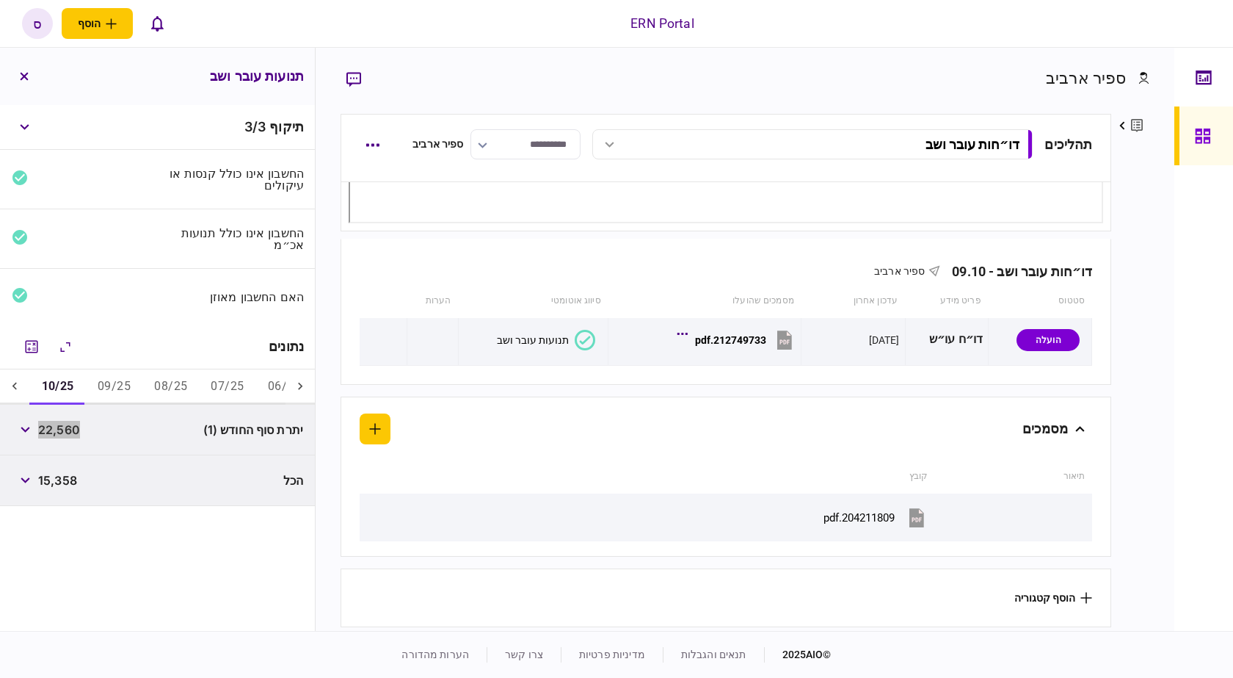
scroll to position [62, 0]
